Goal: Task Accomplishment & Management: Complete application form

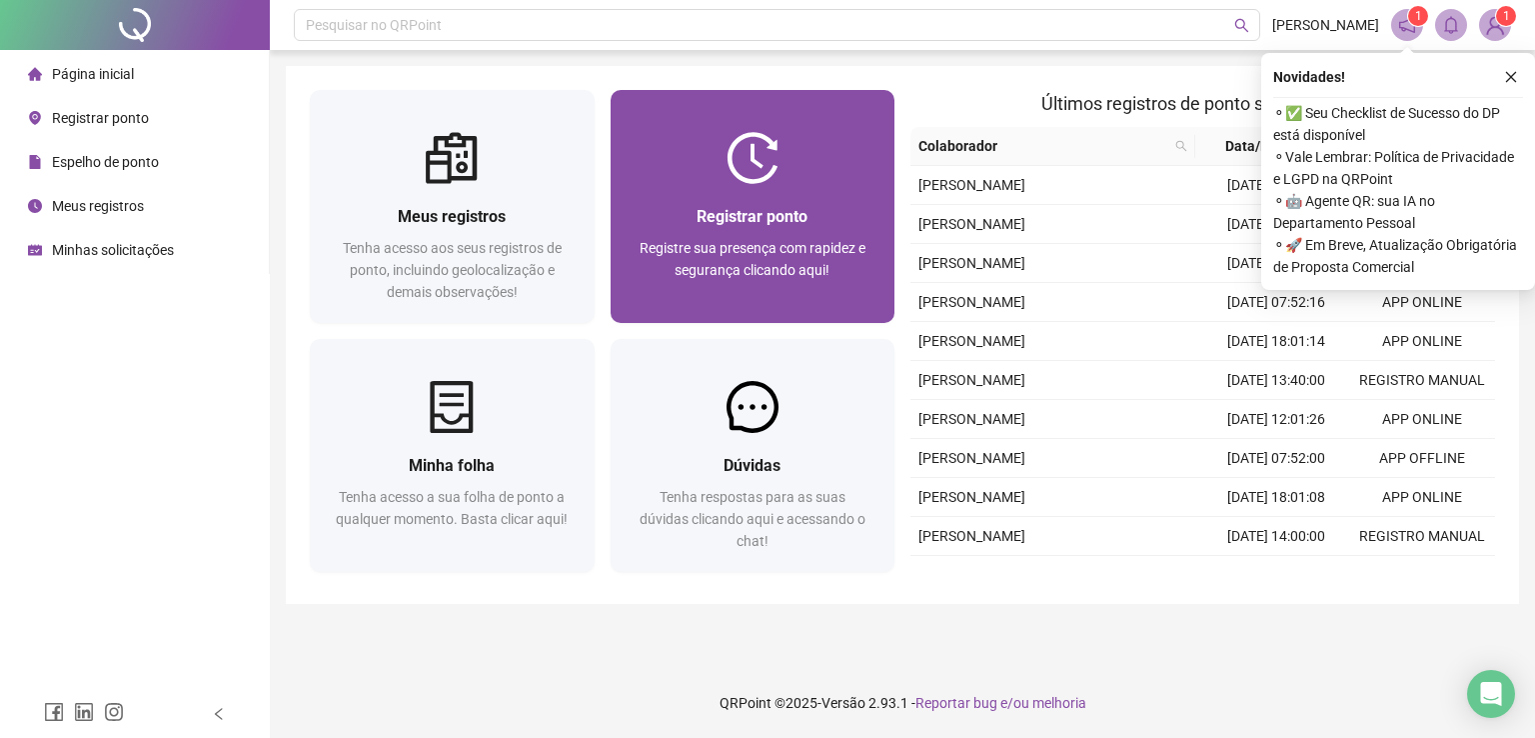
click at [740, 245] on span "Registre sua presença com rapidez e segurança clicando aqui!" at bounding box center [753, 259] width 226 height 38
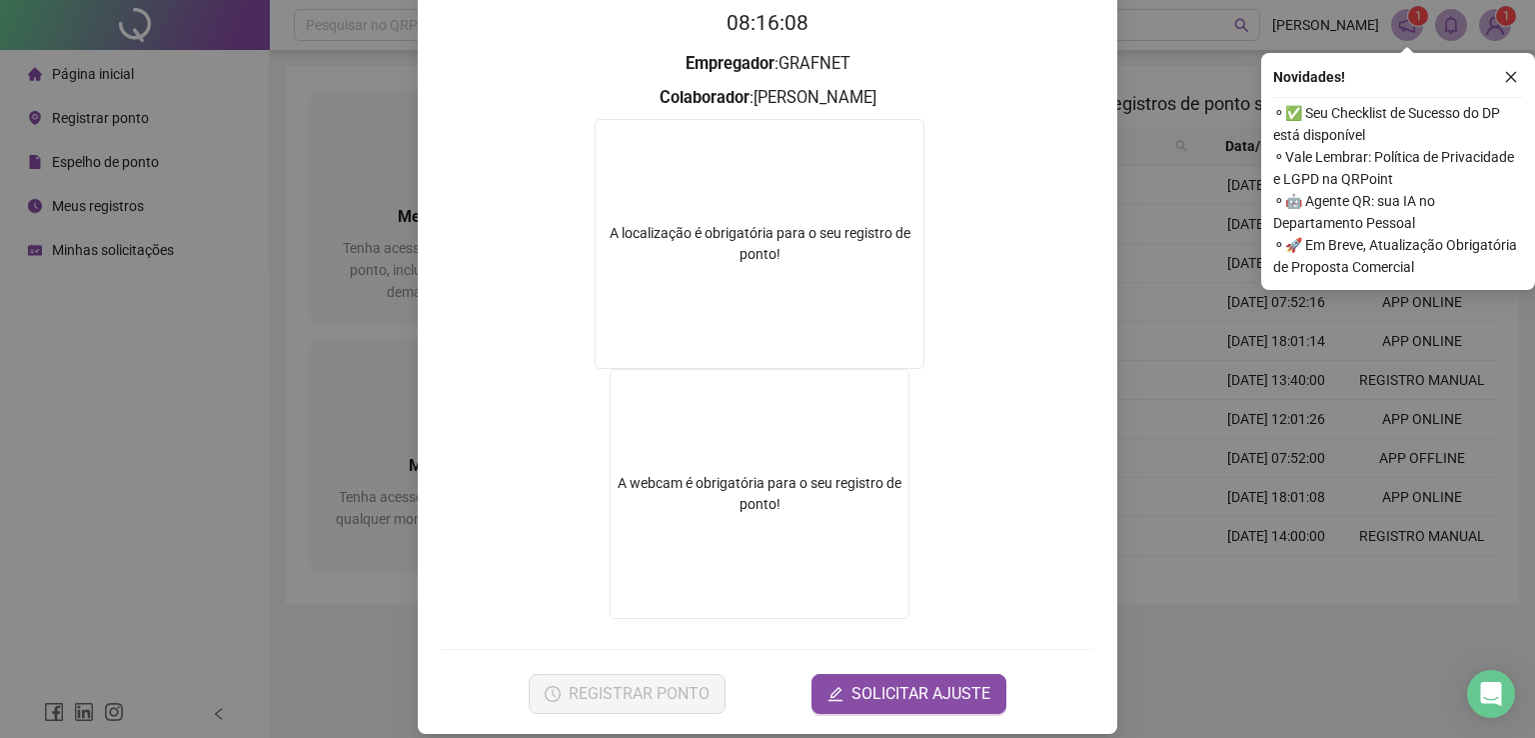
scroll to position [225, 0]
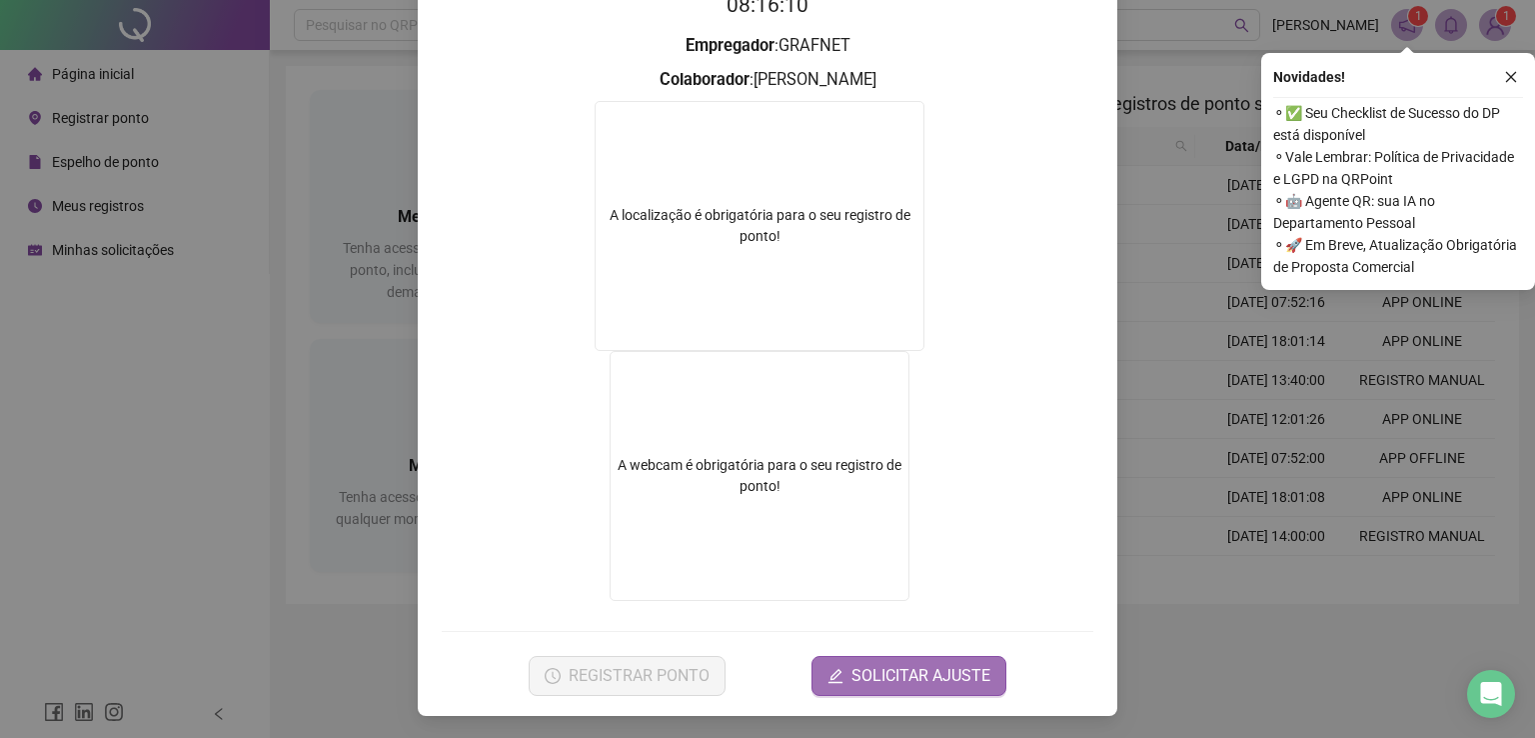
click at [896, 668] on span "SOLICITAR AJUSTE" at bounding box center [921, 676] width 139 height 24
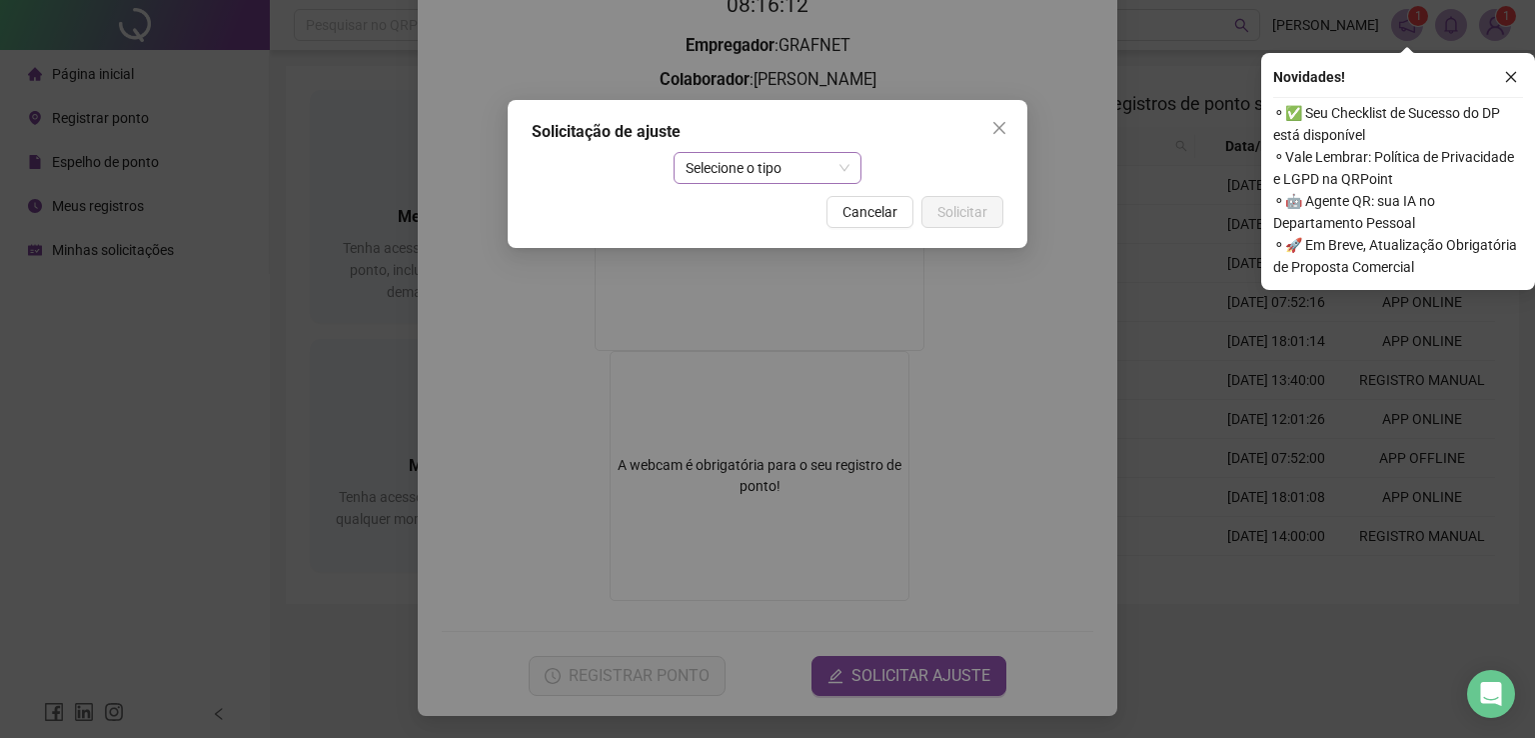
click at [779, 177] on span "Selecione o tipo" at bounding box center [768, 168] width 165 height 30
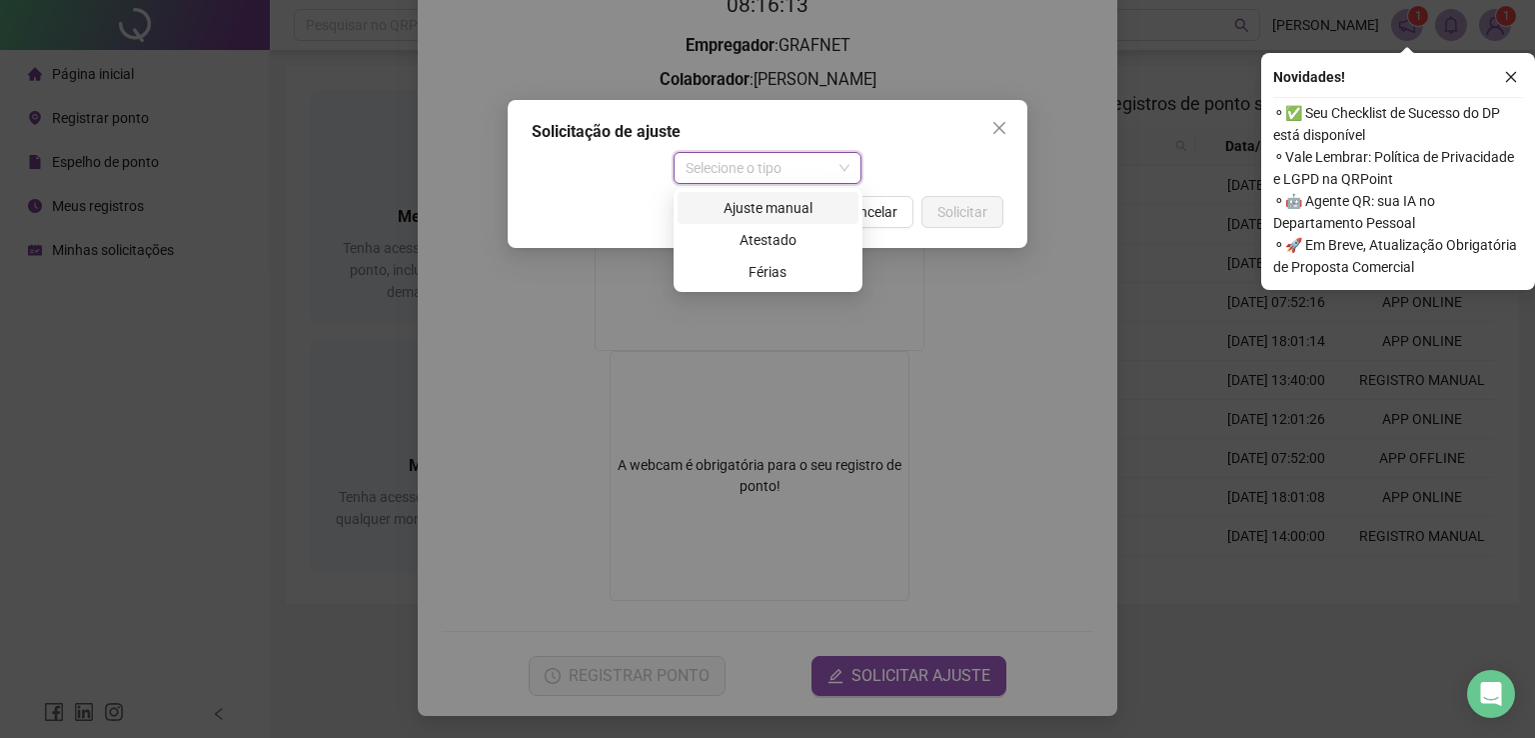
click at [791, 206] on div "Ajuste manual" at bounding box center [768, 208] width 157 height 22
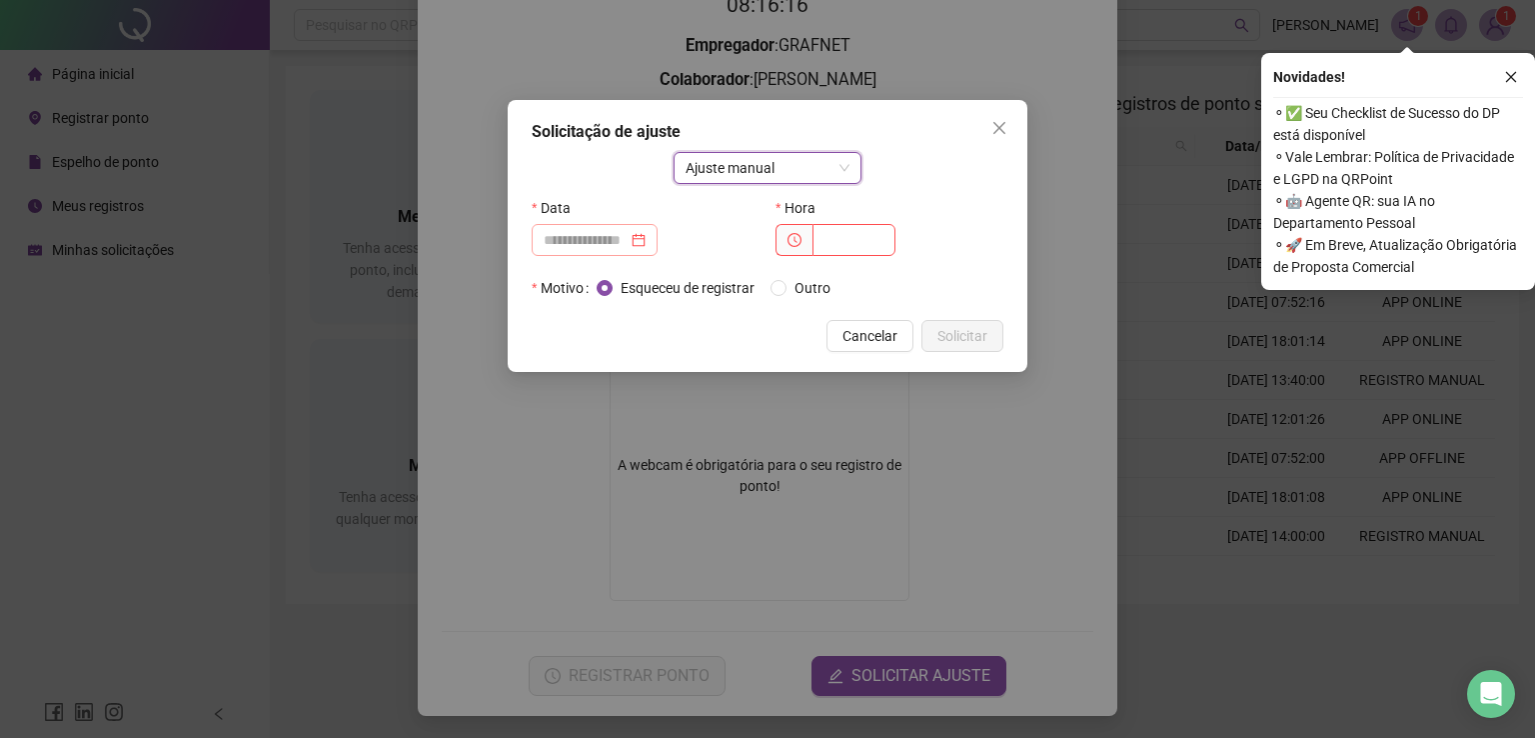
click at [646, 245] on div at bounding box center [595, 240] width 102 height 22
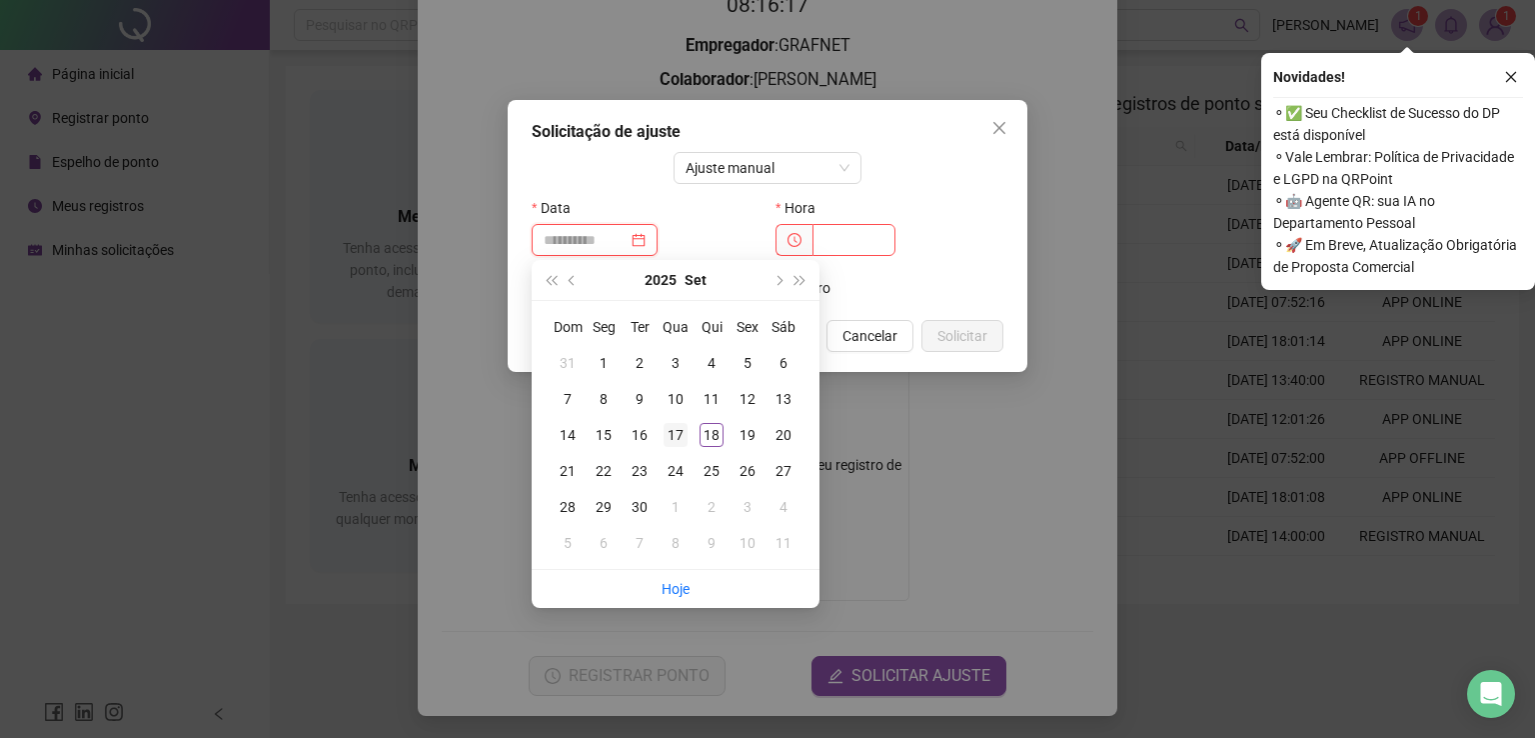
type input "**********"
click at [676, 438] on div "17" at bounding box center [676, 435] width 24 height 24
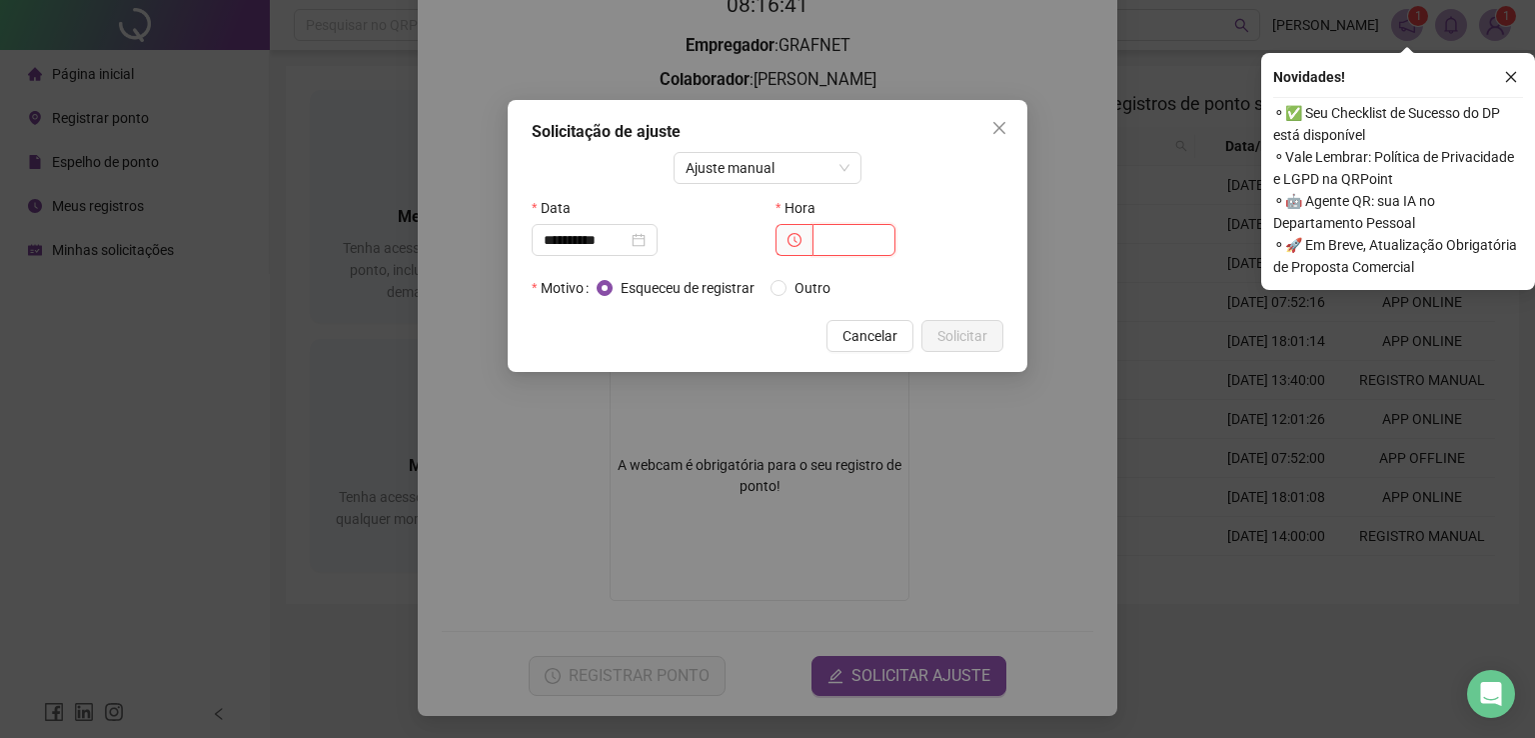
click at [853, 238] on input "text" at bounding box center [854, 240] width 83 height 32
type input "*****"
click at [958, 341] on span "Solicitar" at bounding box center [963, 336] width 50 height 22
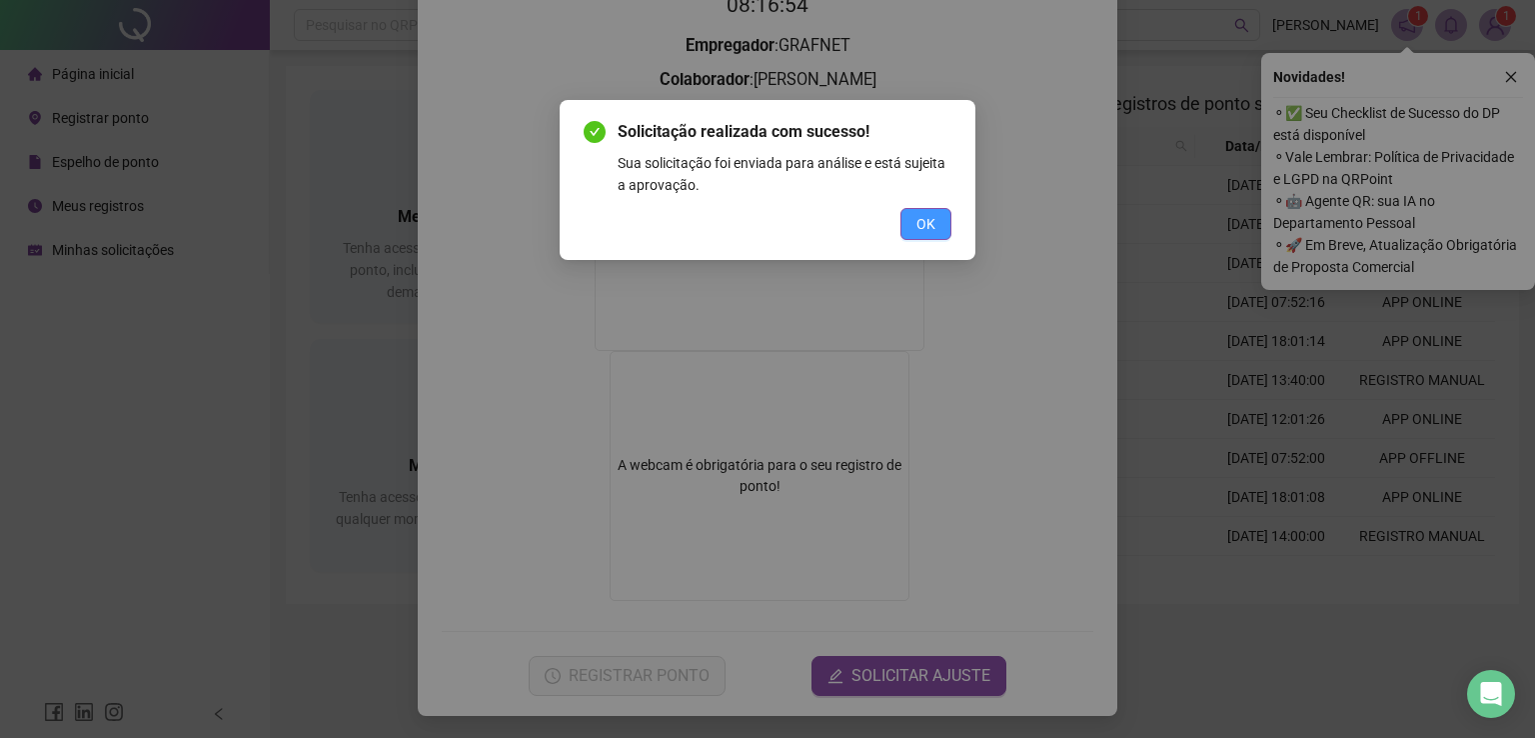
click at [928, 229] on span "OK" at bounding box center [926, 224] width 19 height 22
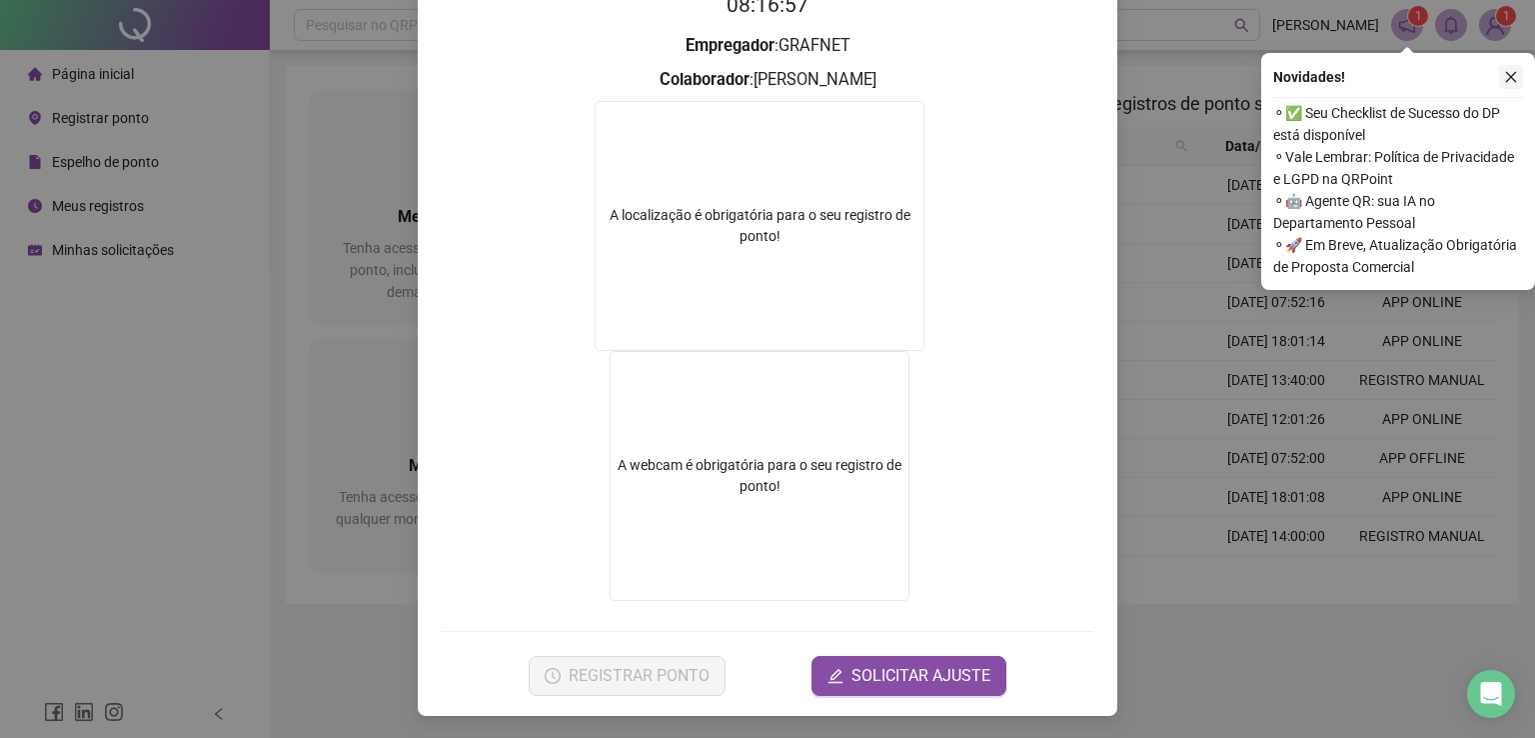
click at [1512, 74] on icon "close" at bounding box center [1511, 77] width 11 height 11
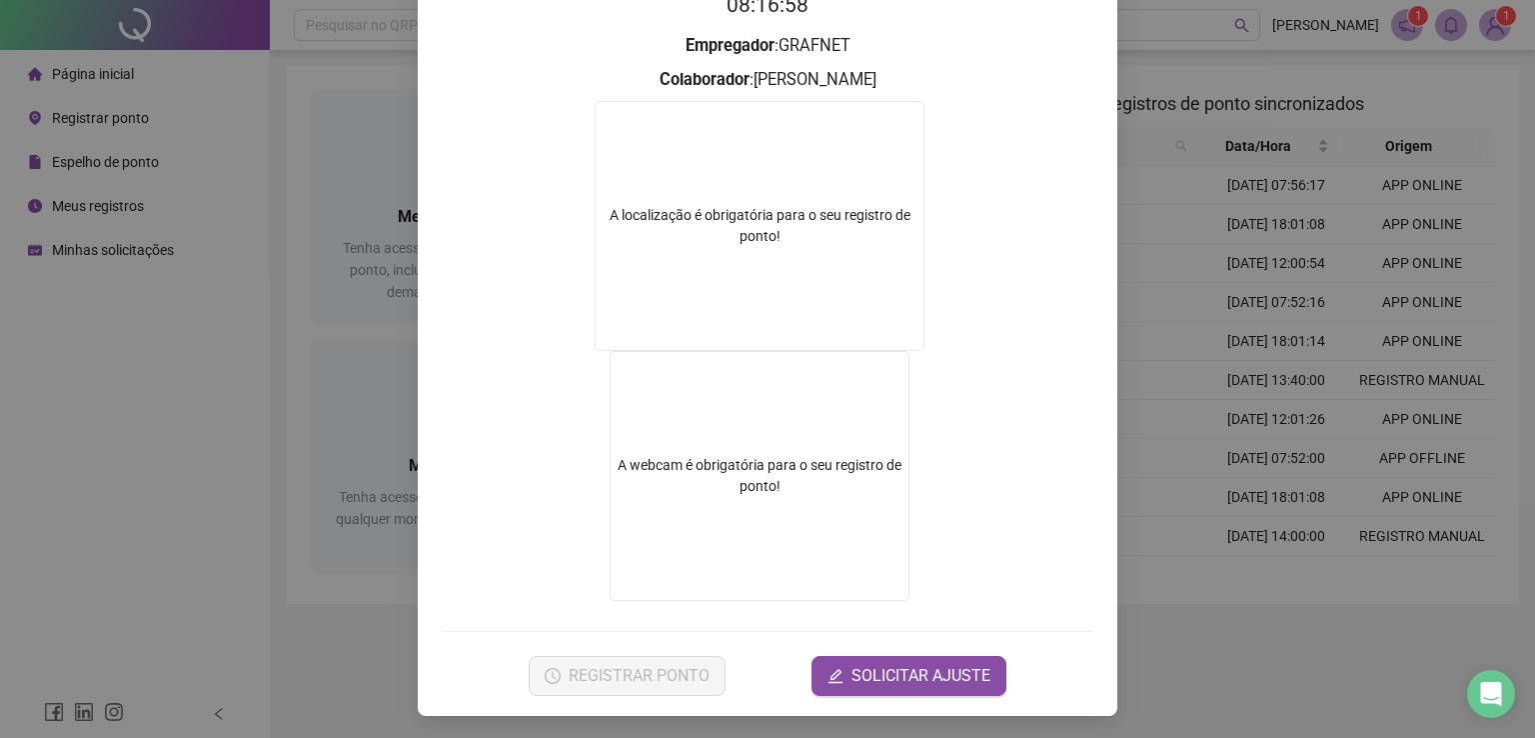
click at [1163, 84] on div "Registro de ponto web 08:16:58 Empregador : GRAFNET Colaborador : [PERSON_NAME]…" at bounding box center [767, 369] width 1535 height 738
